Goal: Feedback & Contribution: Contribute content

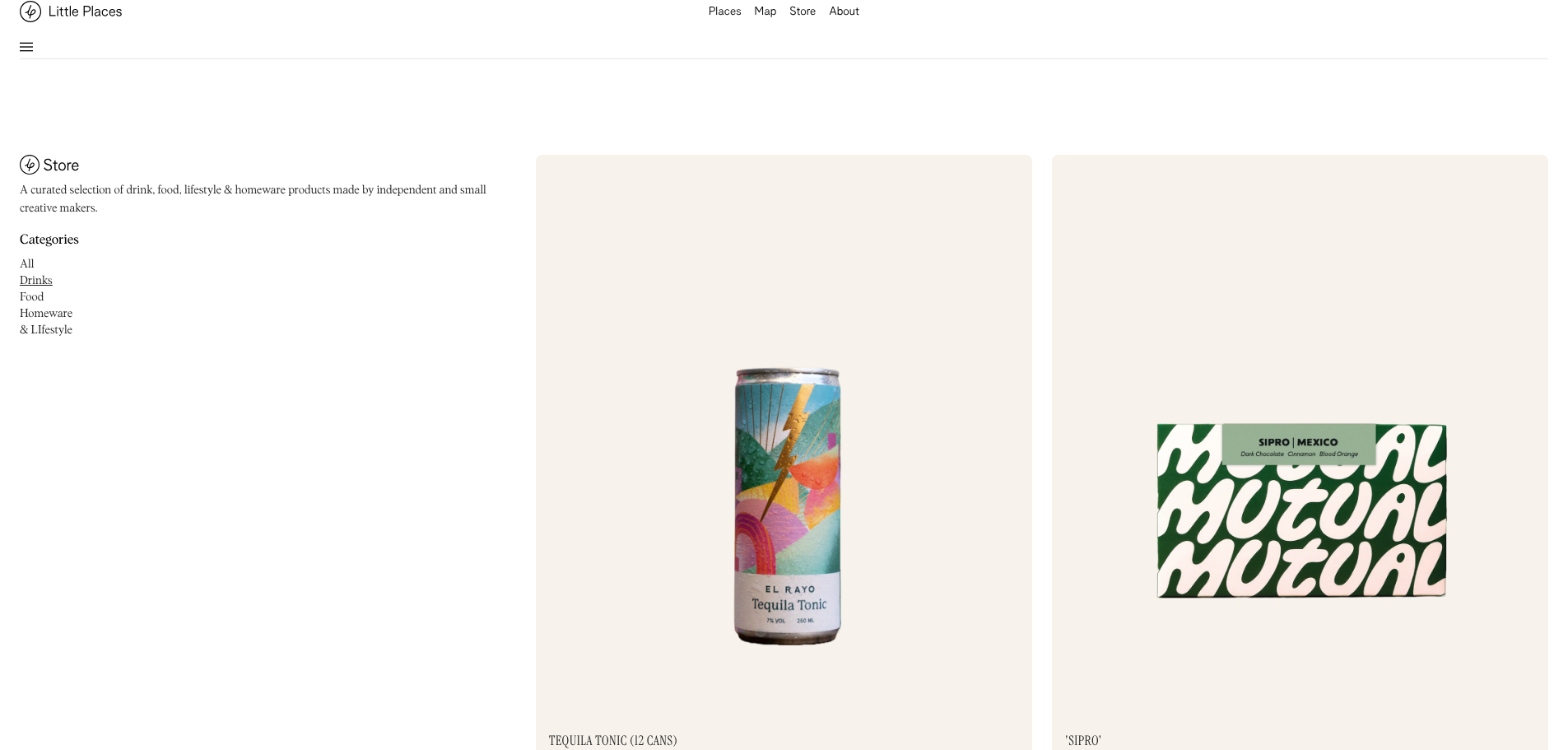
click at [28, 37] on img at bounding box center [26, 47] width 14 height 19
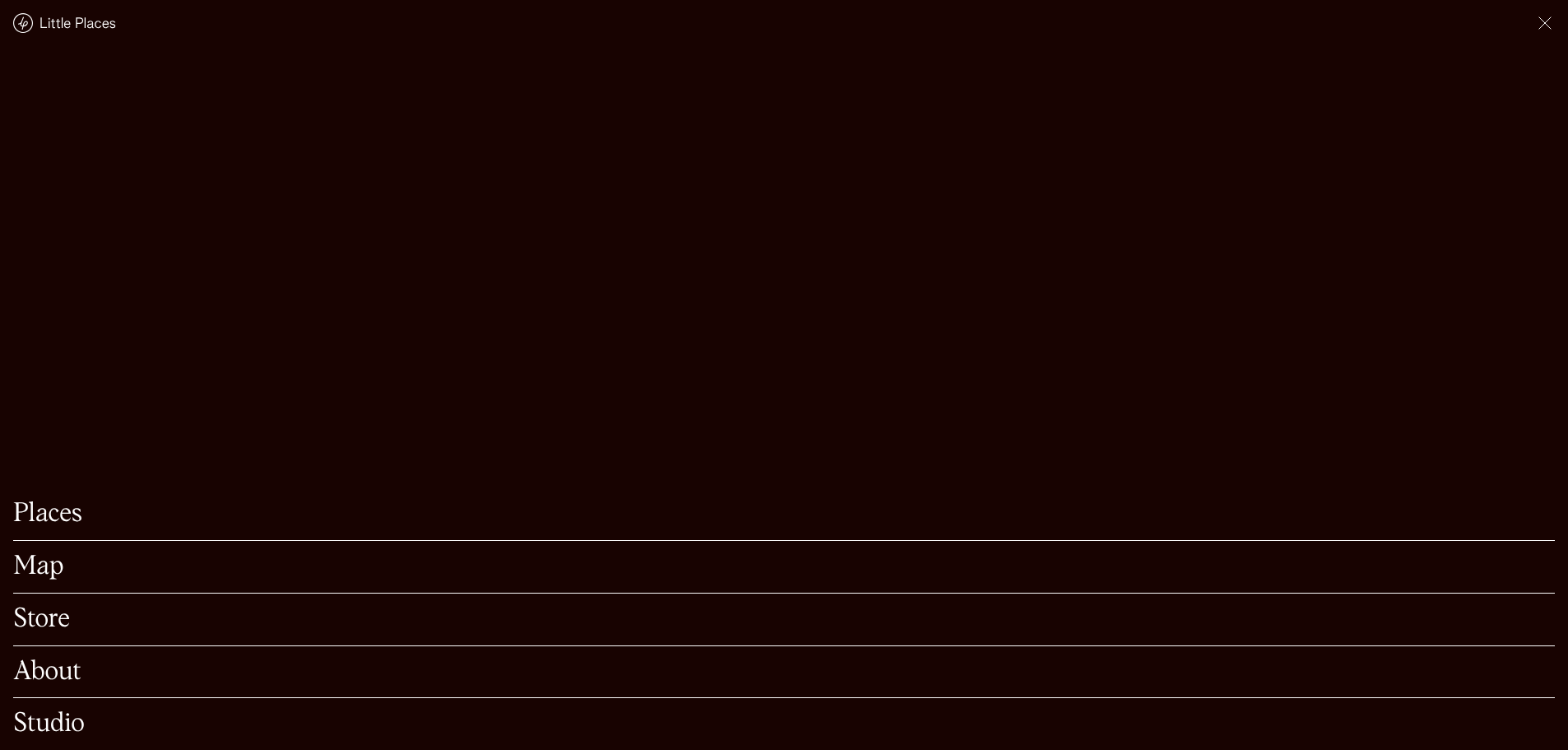
scroll to position [350, 0]
click at [47, 502] on link "Places" at bounding box center [784, 515] width 1542 height 25
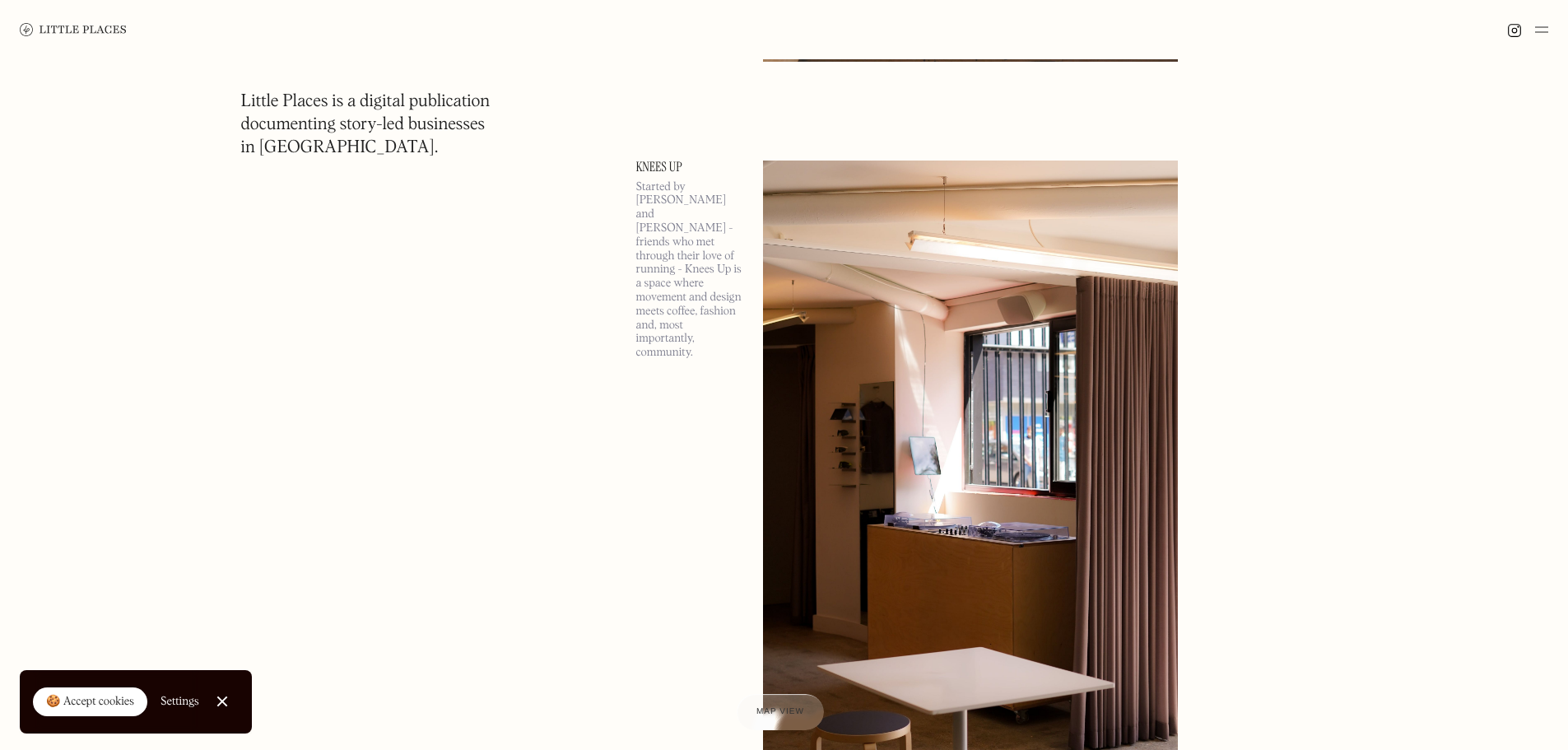
scroll to position [5230, 0]
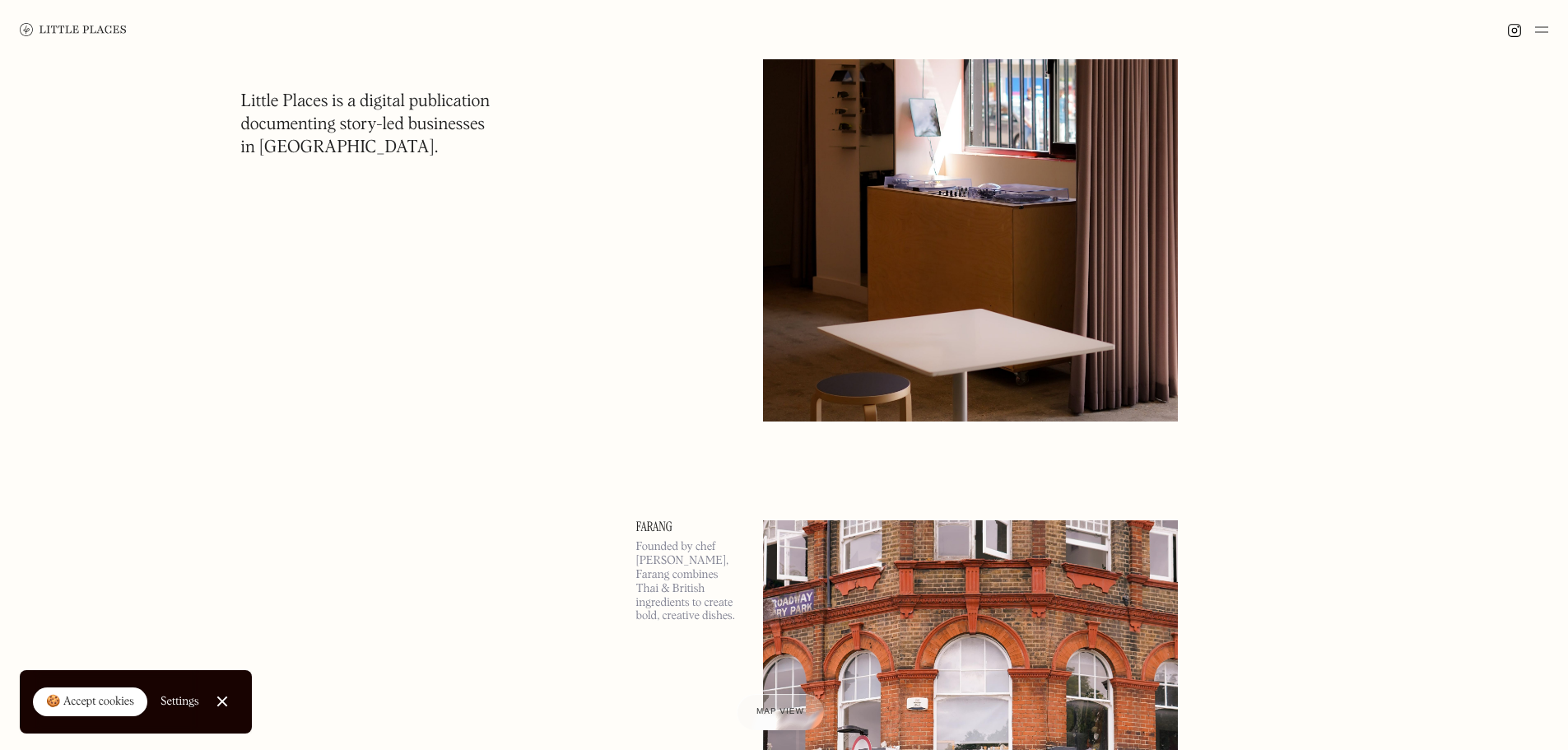
click at [31, 35] on img at bounding box center [73, 30] width 107 height 14
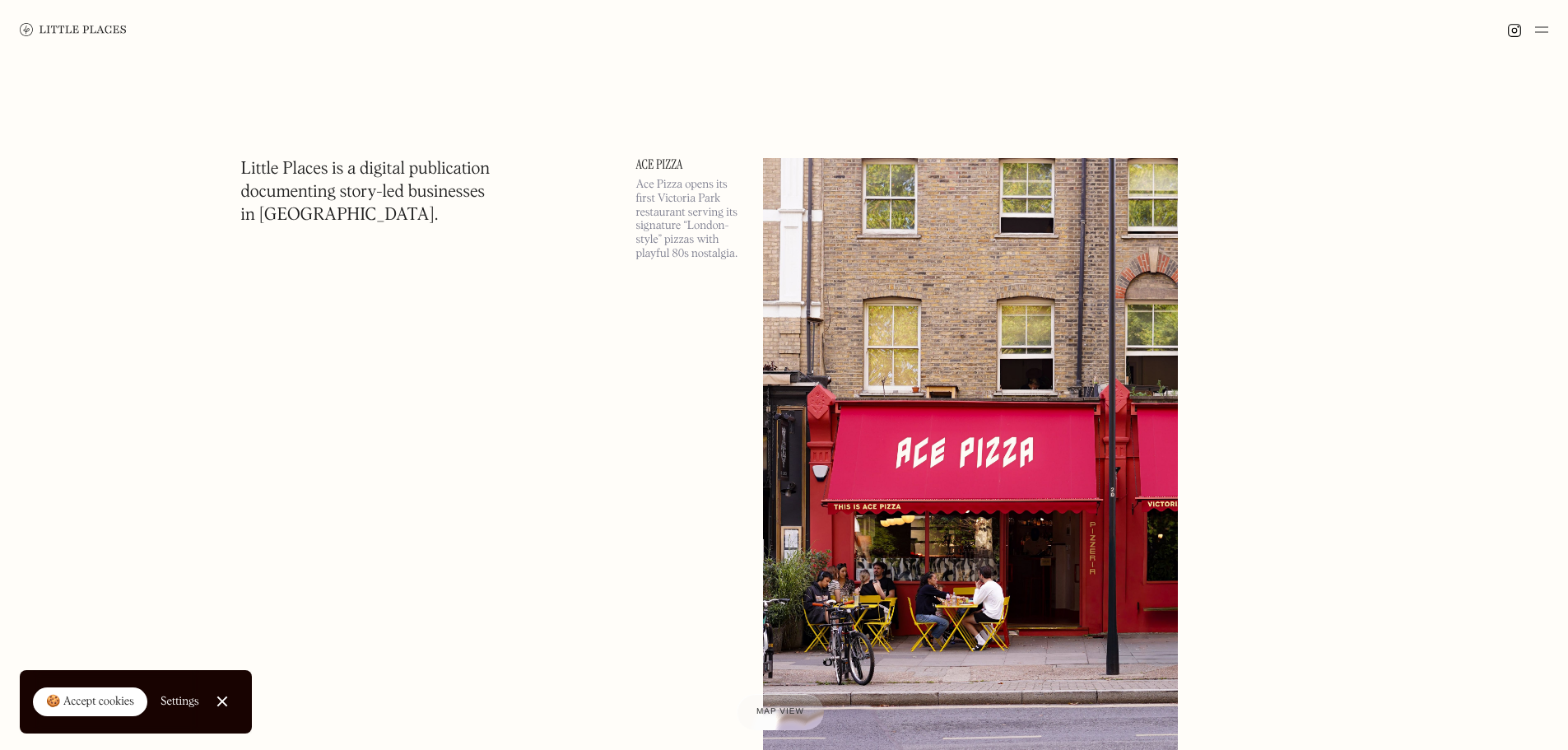
click at [1539, 29] on img at bounding box center [1543, 29] width 14 height 19
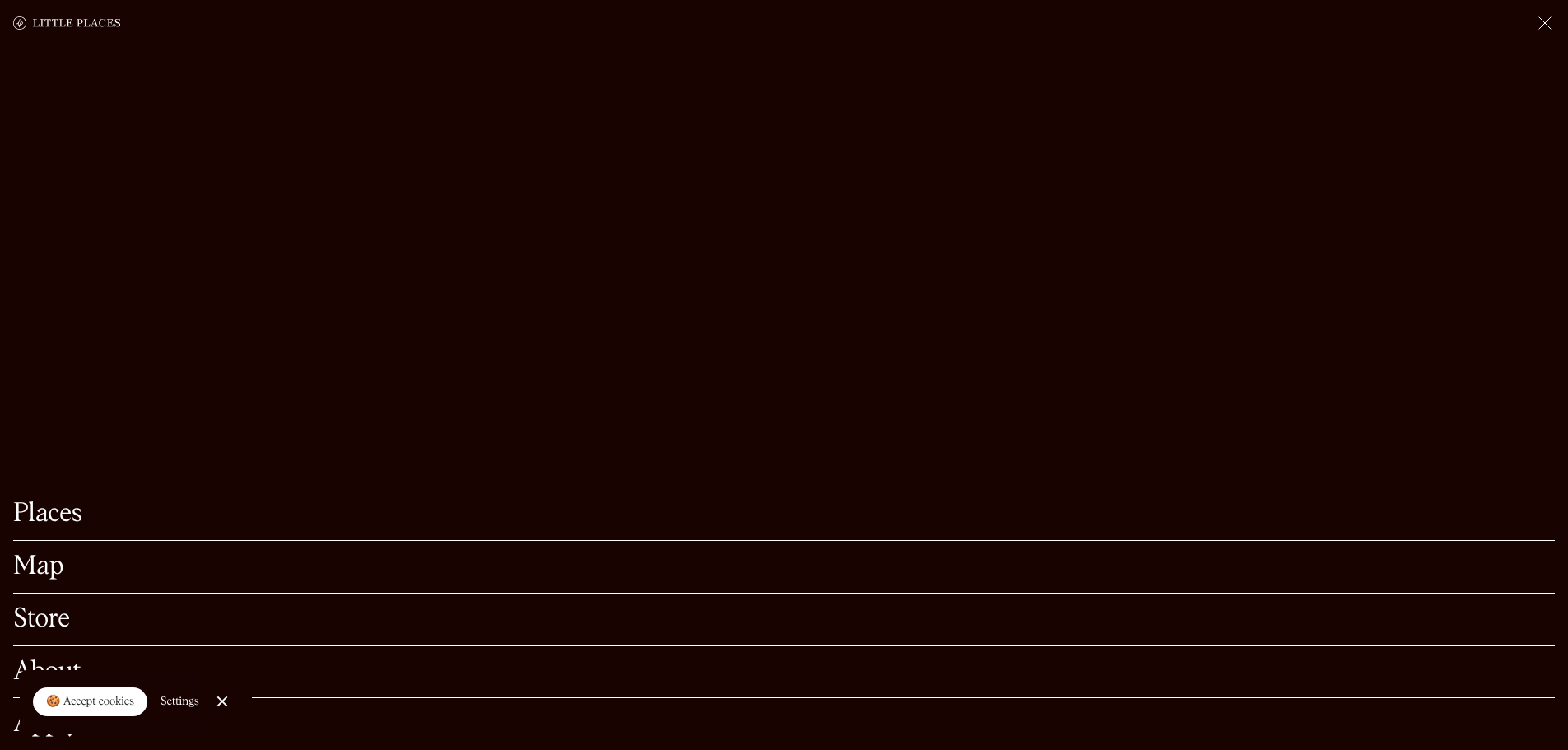
scroll to position [267, 0]
click at [234, 698] on link "Close Cookie Popup" at bounding box center [222, 702] width 33 height 33
click at [58, 712] on link "Apply" at bounding box center [784, 725] width 1542 height 25
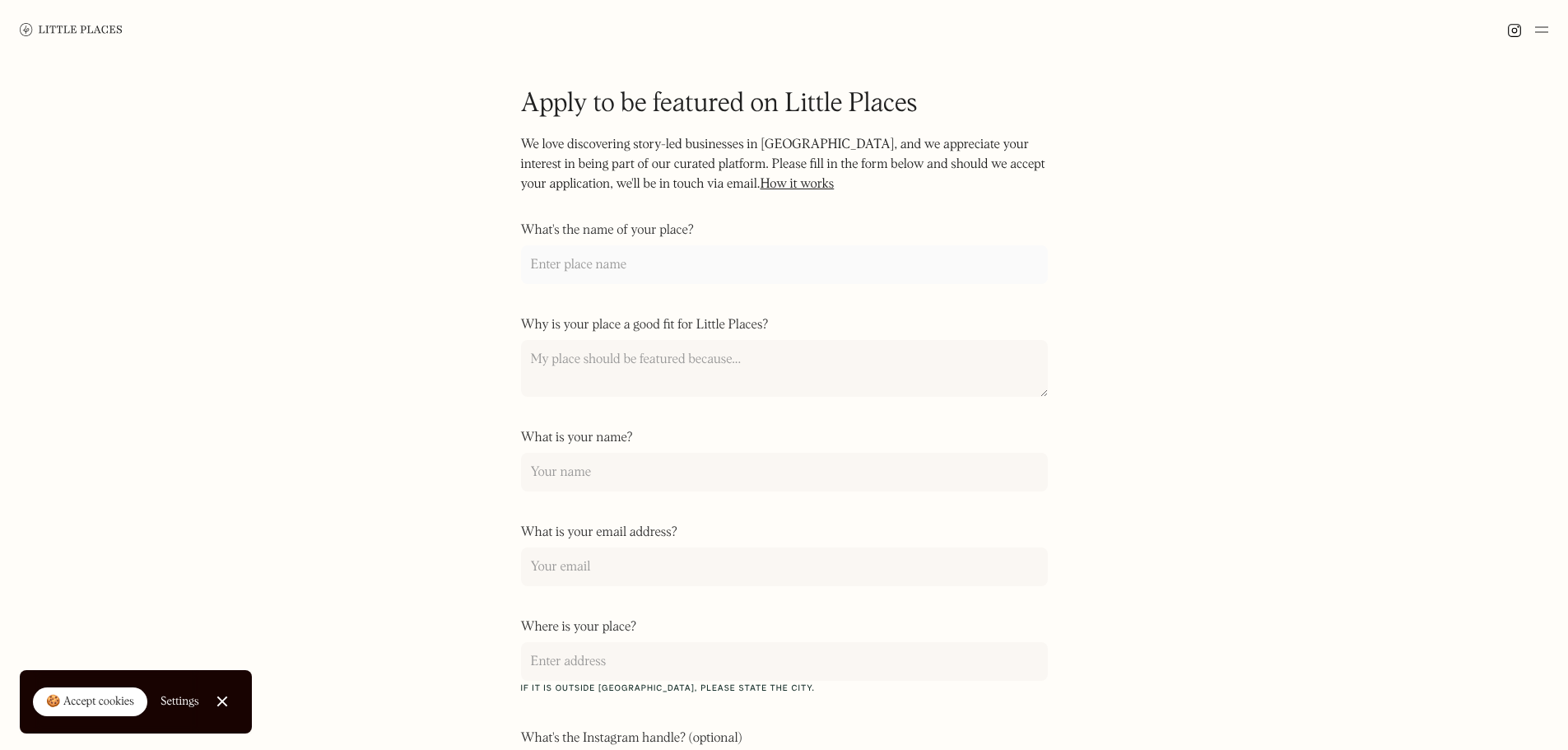
click at [613, 262] on input "What's the name of your place?" at bounding box center [784, 265] width 527 height 39
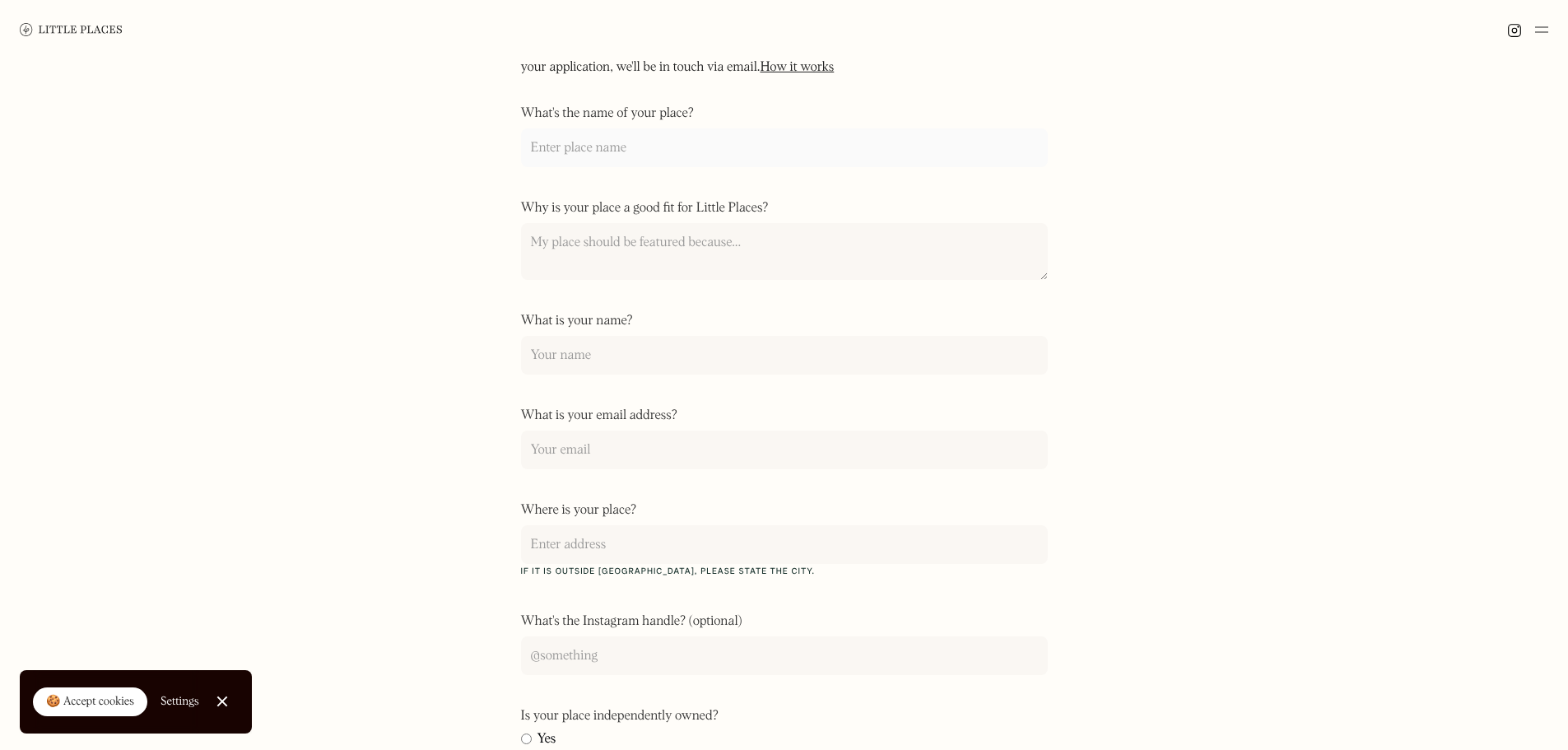
scroll to position [124, 0]
